Goal: Unclear

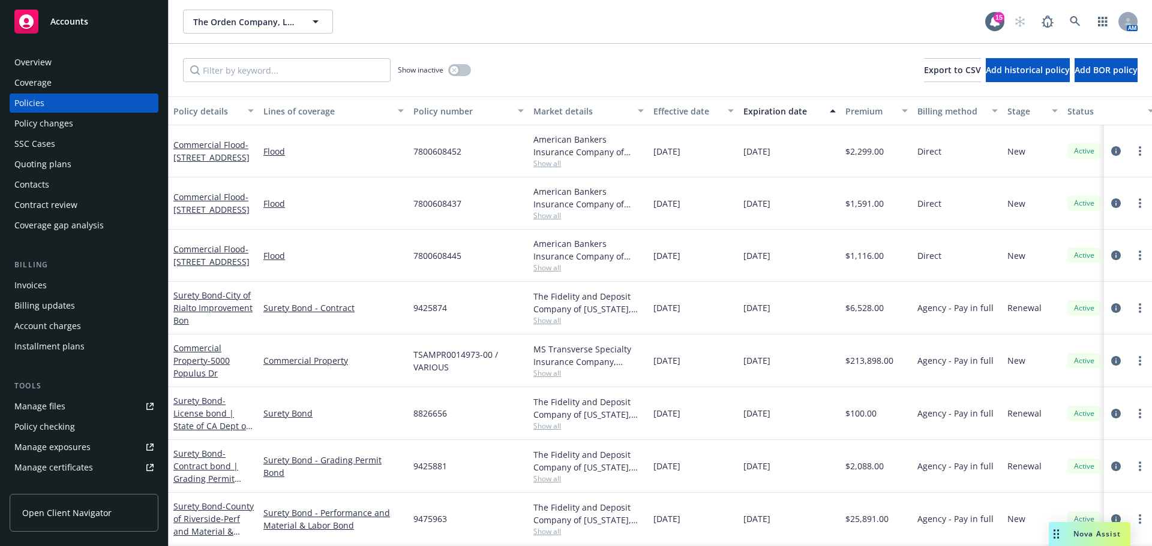
click at [728, 43] on div "The Orden Company, LLC The Orden Company, LLC 15 AM" at bounding box center [660, 22] width 983 height 44
